Goal: Transaction & Acquisition: Purchase product/service

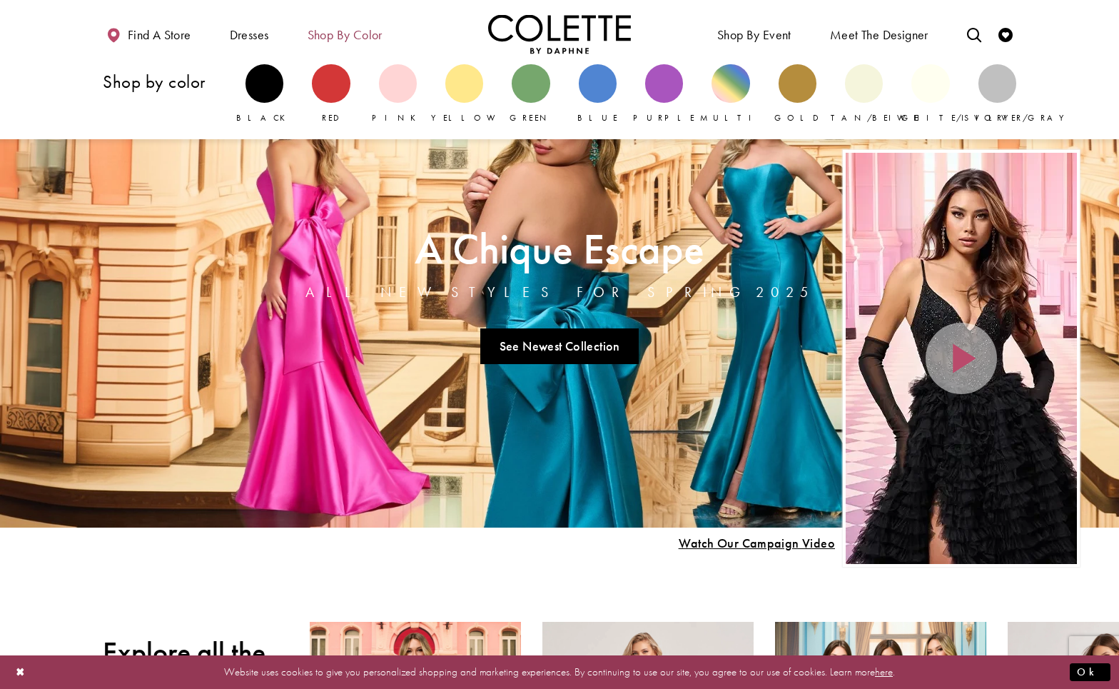
click at [358, 44] on span "Shop by color" at bounding box center [345, 33] width 82 height 39
click at [806, 89] on div "Primary block" at bounding box center [797, 83] width 38 height 38
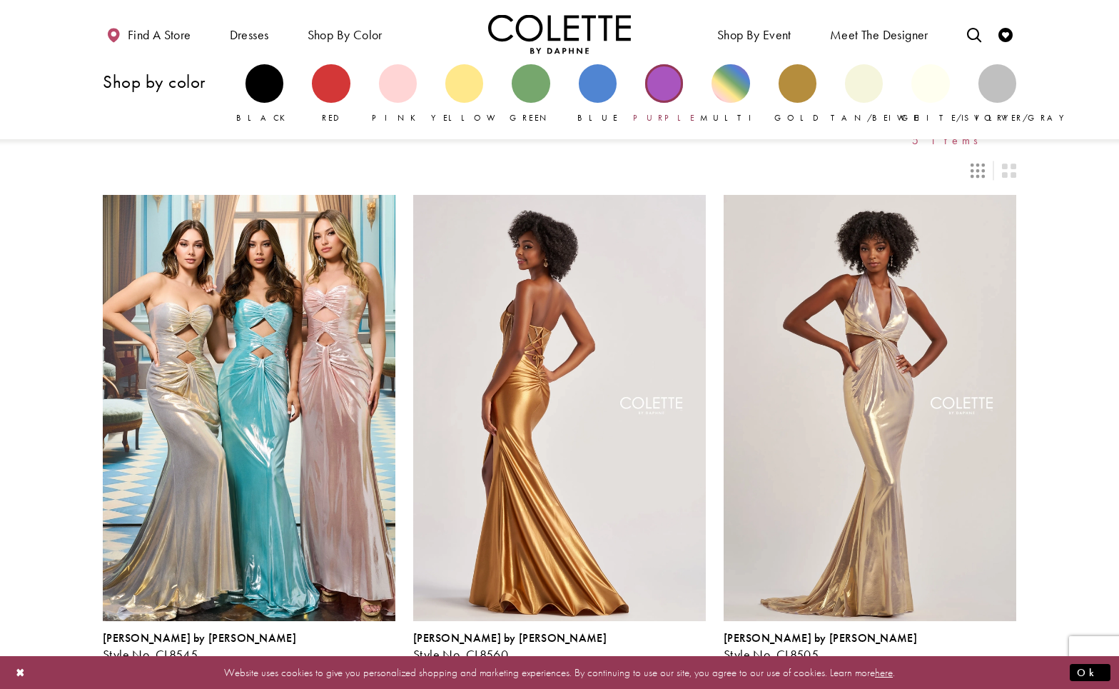
click at [656, 81] on div "Primary block" at bounding box center [664, 83] width 38 height 38
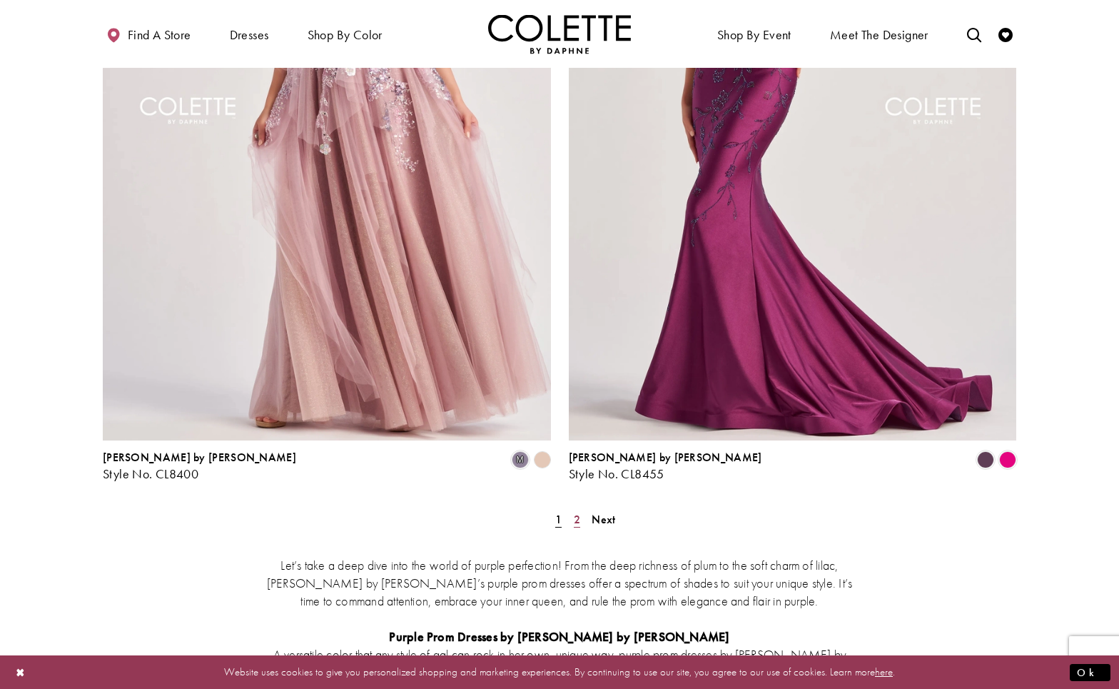
click at [580, 509] on link "2" at bounding box center [576, 519] width 15 height 21
